Goal: Transaction & Acquisition: Purchase product/service

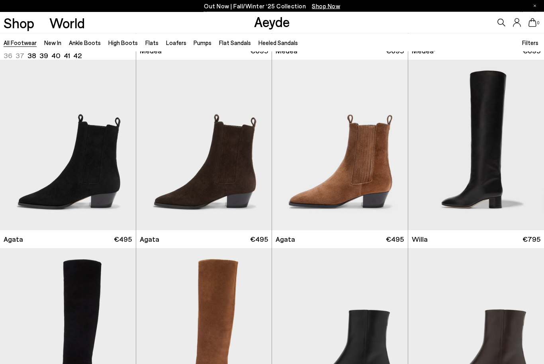
scroll to position [181, 0]
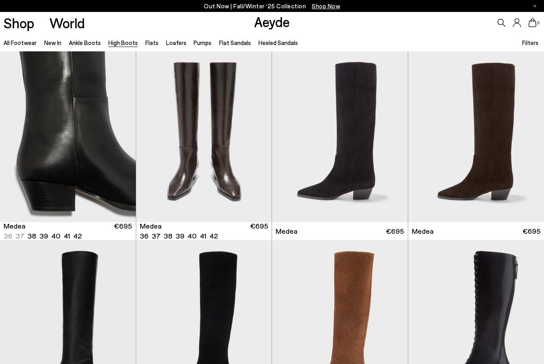
scroll to position [90, 0]
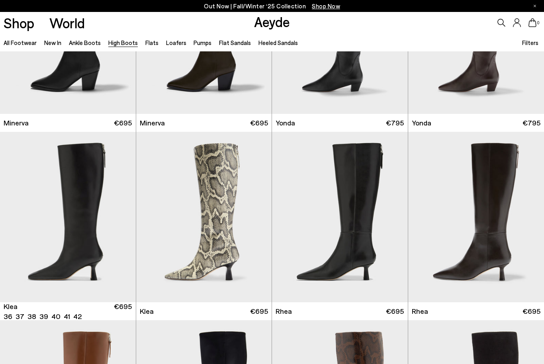
scroll to position [478, 0]
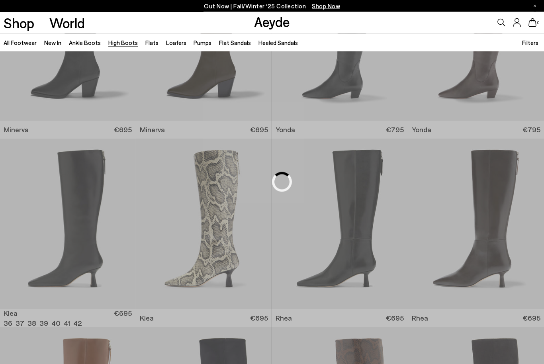
scroll to position [92, 0]
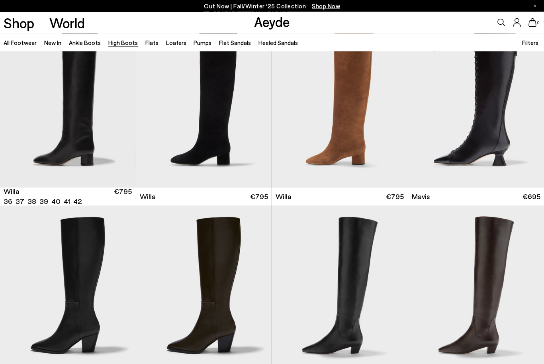
scroll to position [223, 0]
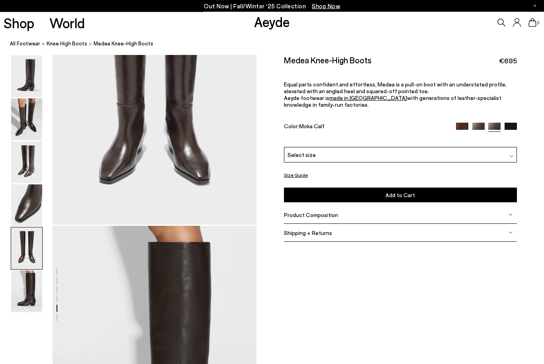
scroll to position [1194, 0]
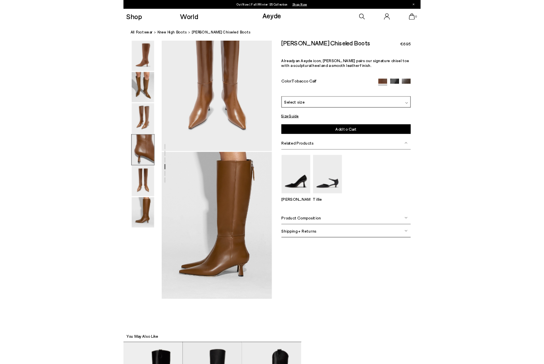
scroll to position [930, 0]
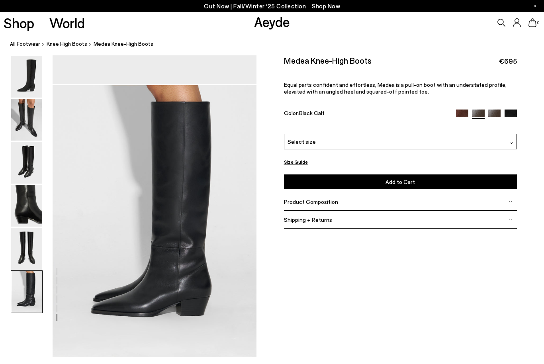
scroll to position [1344, 0]
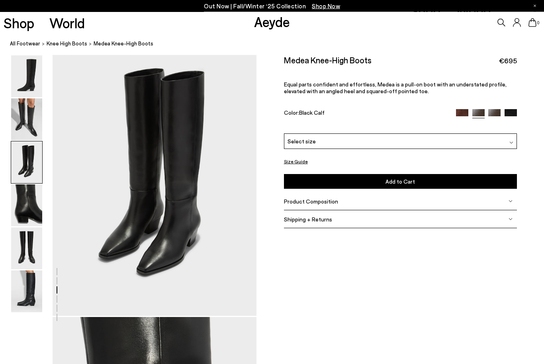
scroll to position [546, 0]
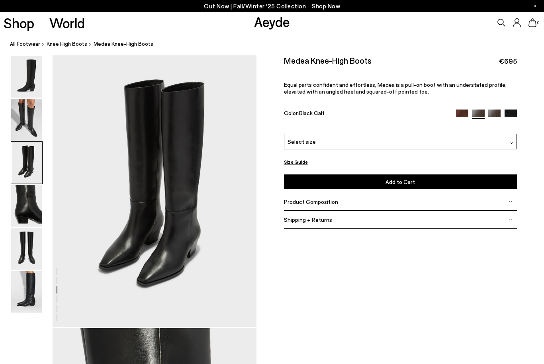
click at [23, 261] on img at bounding box center [26, 249] width 31 height 42
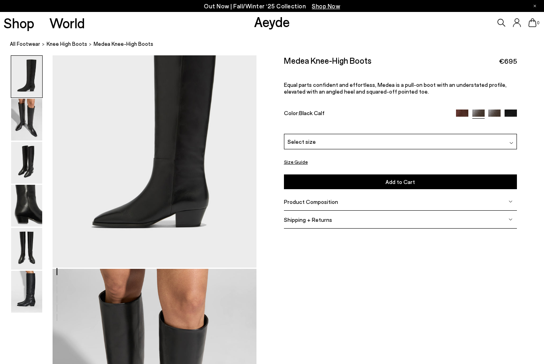
scroll to position [51, 0]
